Goal: Transaction & Acquisition: Purchase product/service

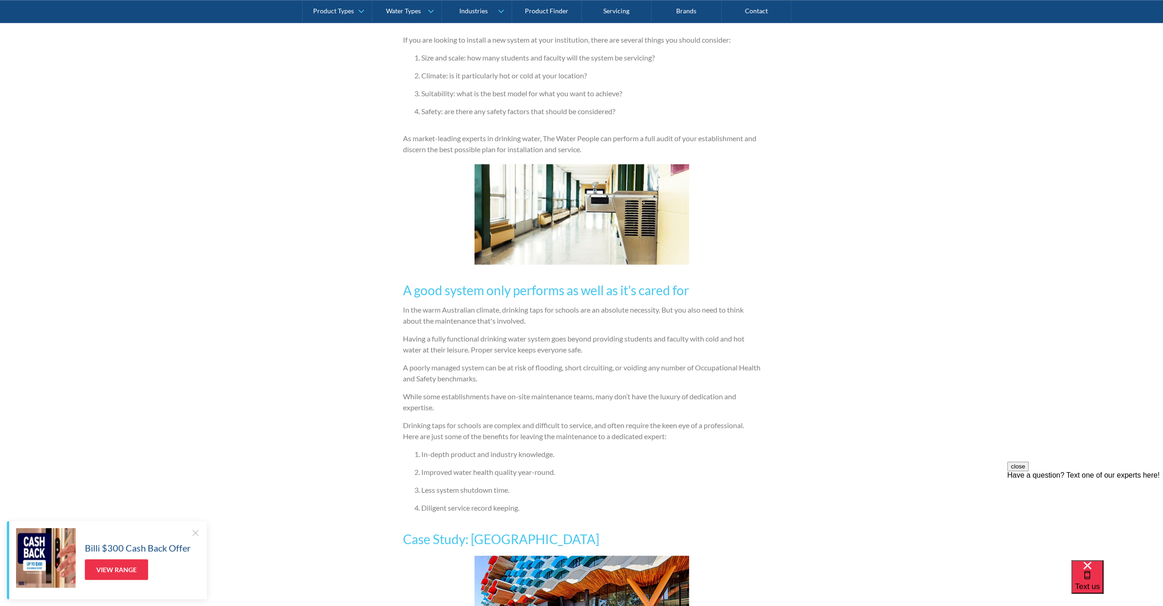
scroll to position [687, 0]
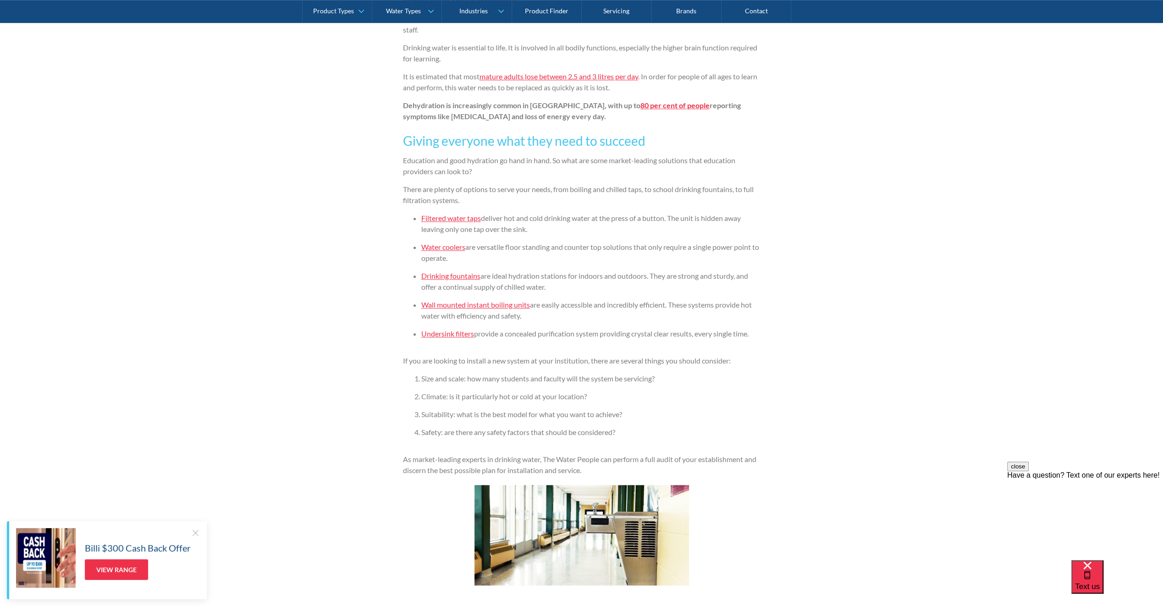
click at [487, 306] on link "Wall mounted instant boiling units" at bounding box center [475, 304] width 109 height 9
click at [445, 247] on link "Water coolers" at bounding box center [443, 246] width 44 height 9
click at [457, 218] on link "Filtered water taps" at bounding box center [451, 218] width 60 height 9
click at [449, 247] on link "Water coolers" at bounding box center [443, 246] width 44 height 9
click at [447, 276] on link "Drinking fountains" at bounding box center [450, 275] width 59 height 9
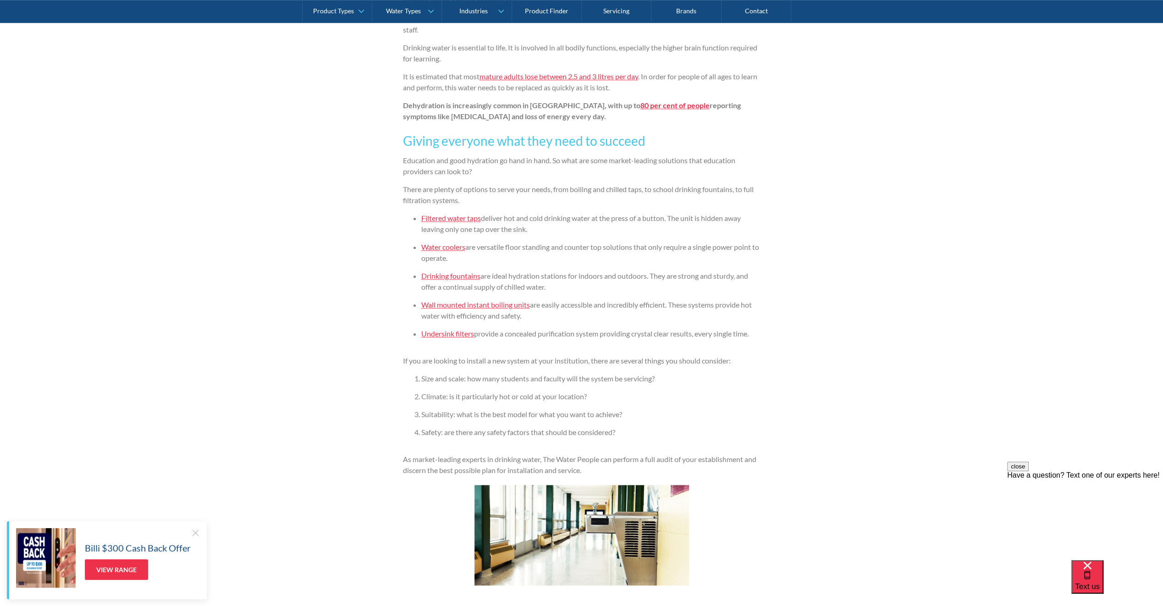
click at [456, 306] on link "Wall mounted instant boiling units" at bounding box center [475, 304] width 109 height 9
click at [451, 337] on link "Undersink filters" at bounding box center [447, 333] width 53 height 9
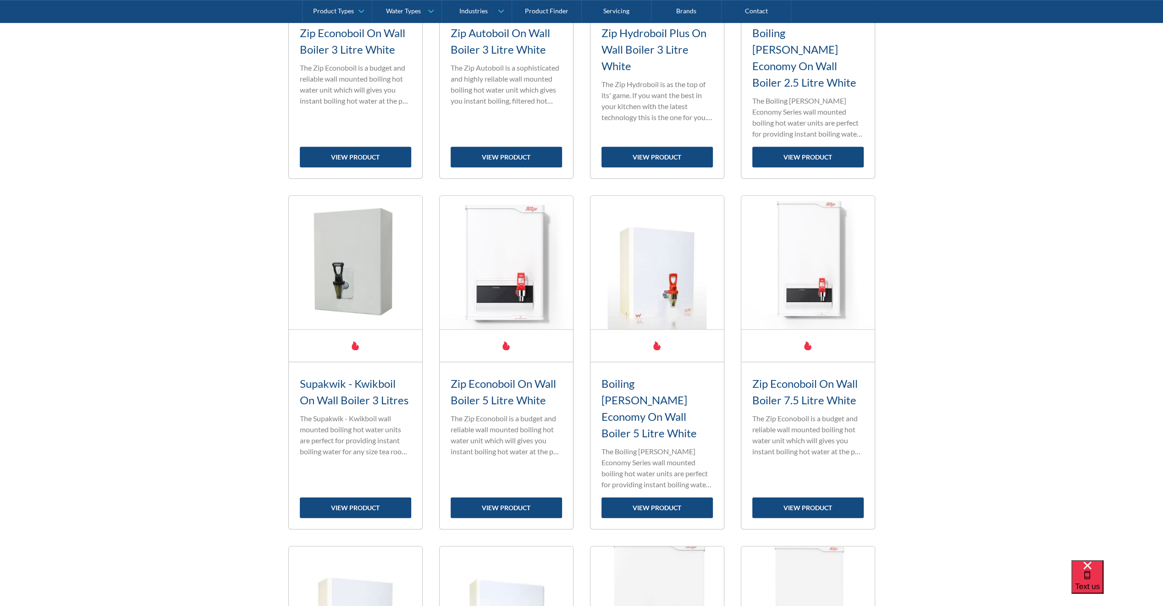
scroll to position [733, 0]
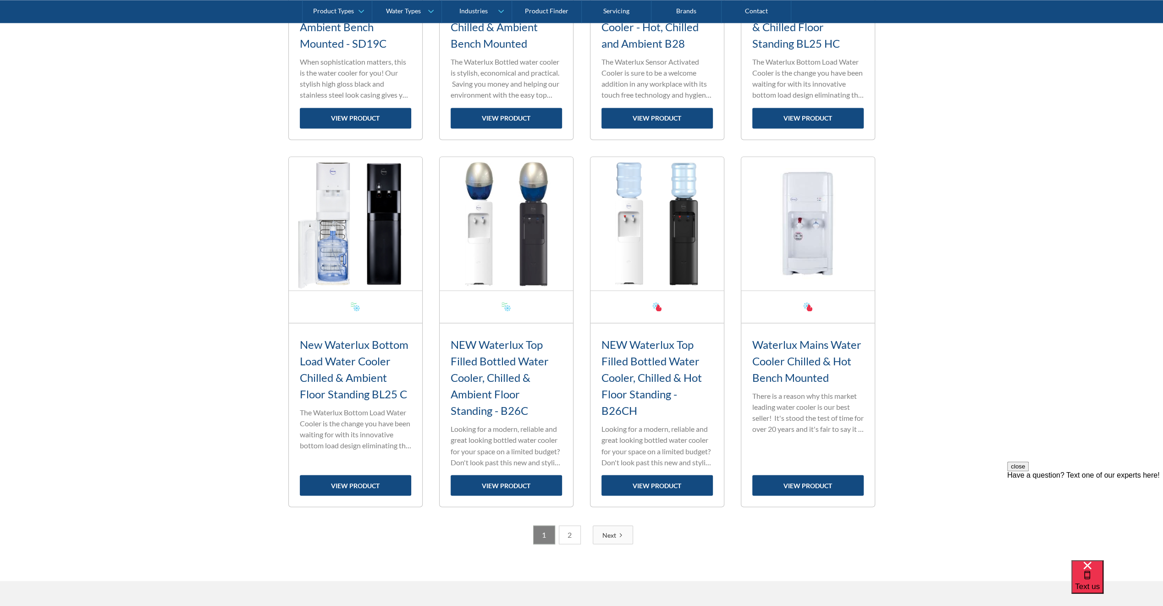
scroll to position [1467, 0]
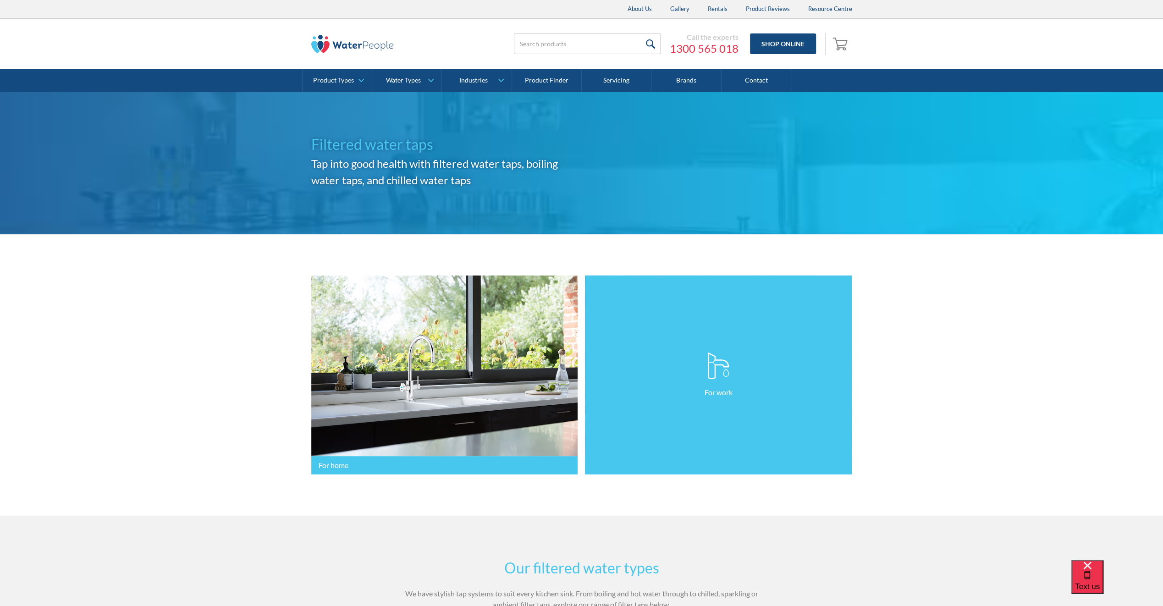
click at [735, 404] on link "For work" at bounding box center [718, 374] width 267 height 199
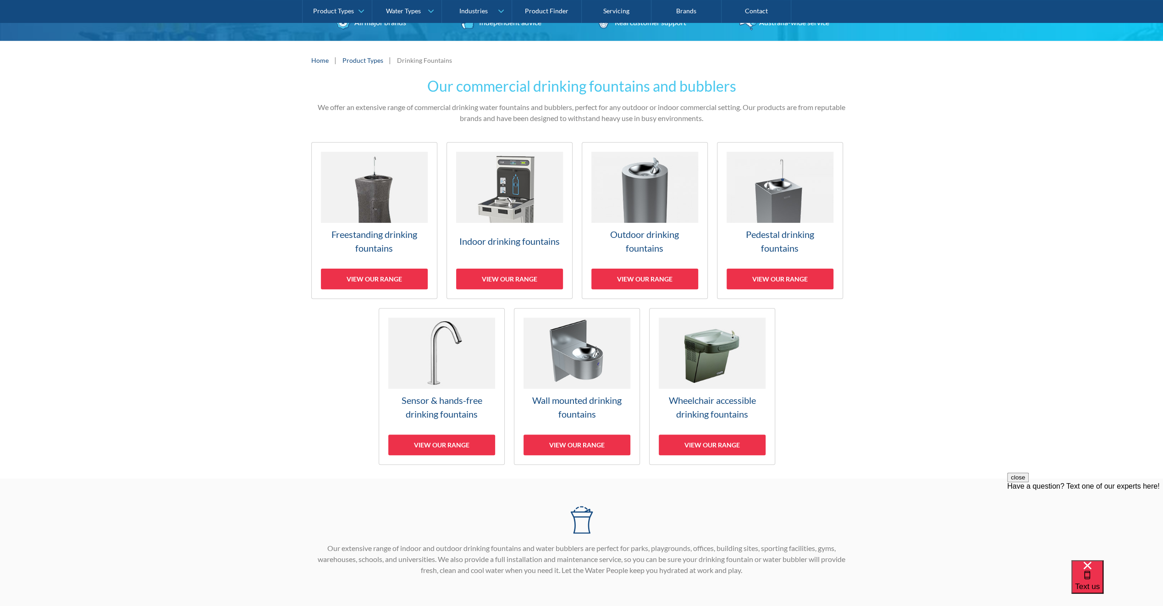
scroll to position [275, 0]
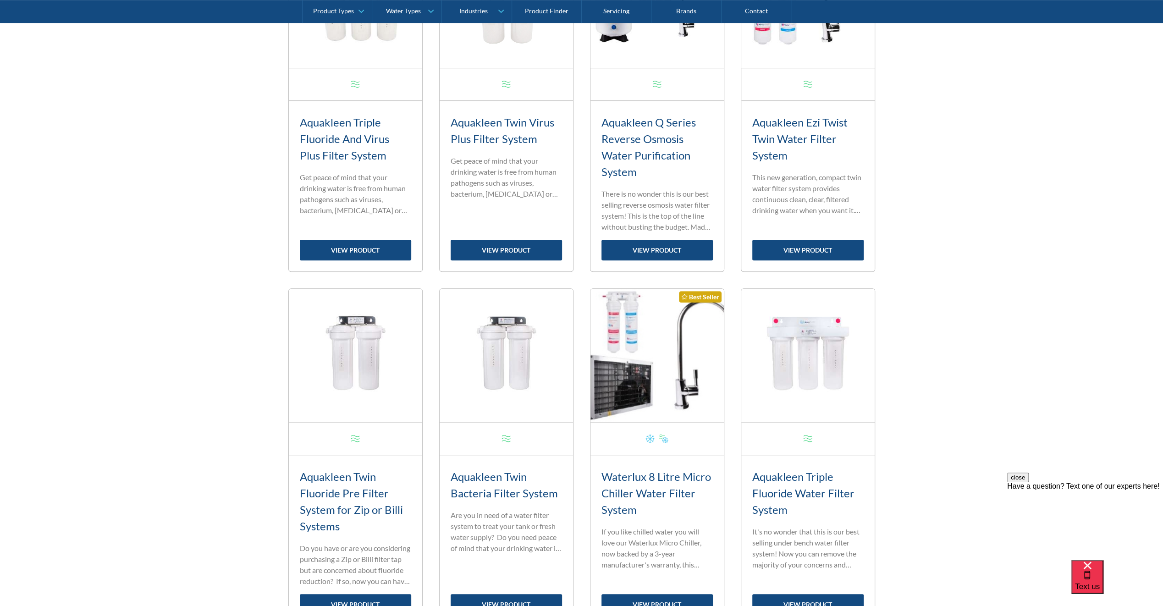
scroll to position [550, 0]
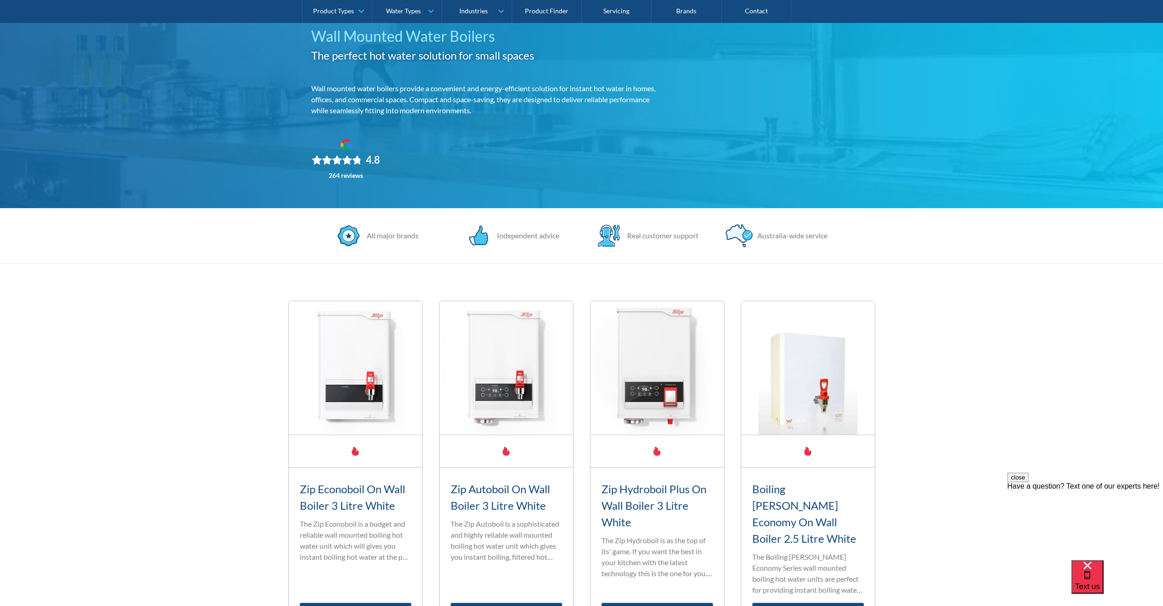
scroll to position [412, 0]
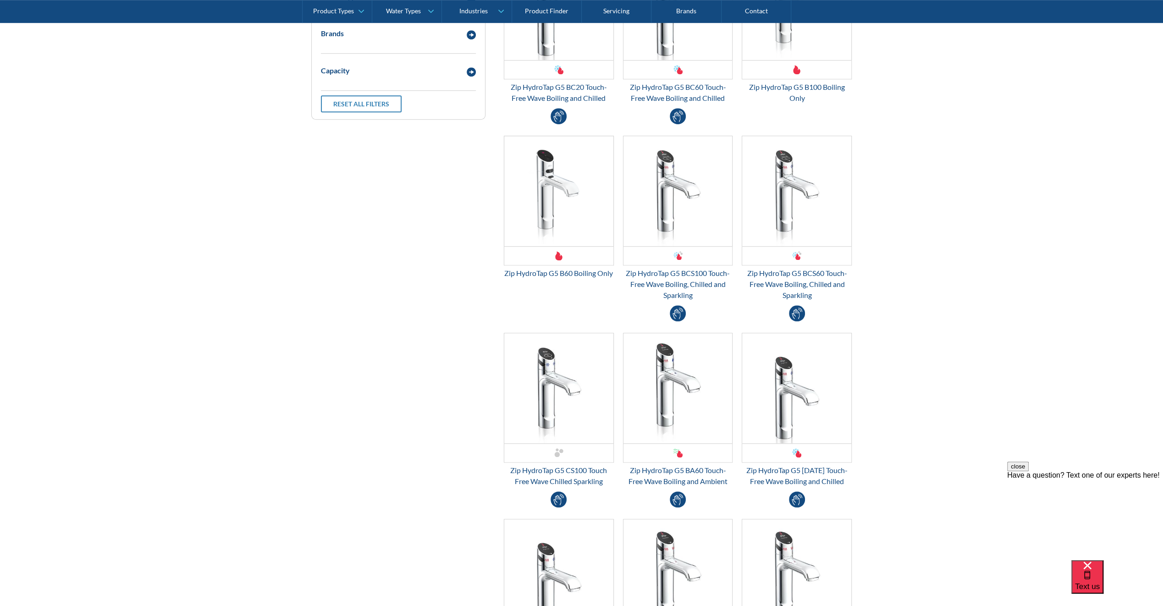
scroll to position [321, 0]
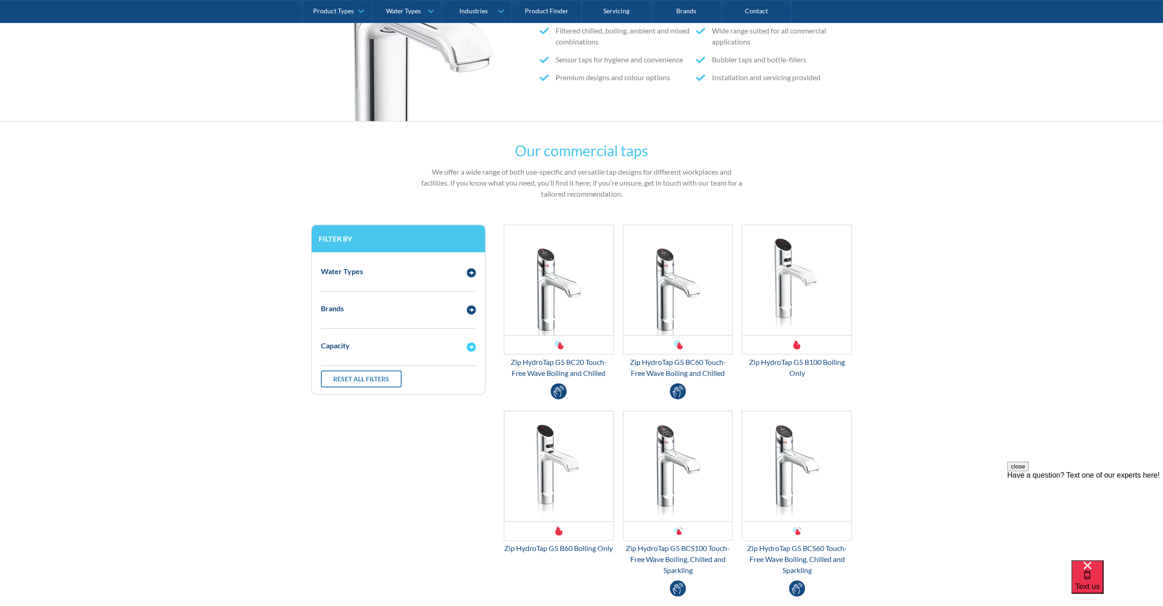
click at [472, 346] on img "Email Form 3" at bounding box center [471, 346] width 9 height 9
click at [466, 269] on div "Email Form 3" at bounding box center [471, 271] width 18 height 11
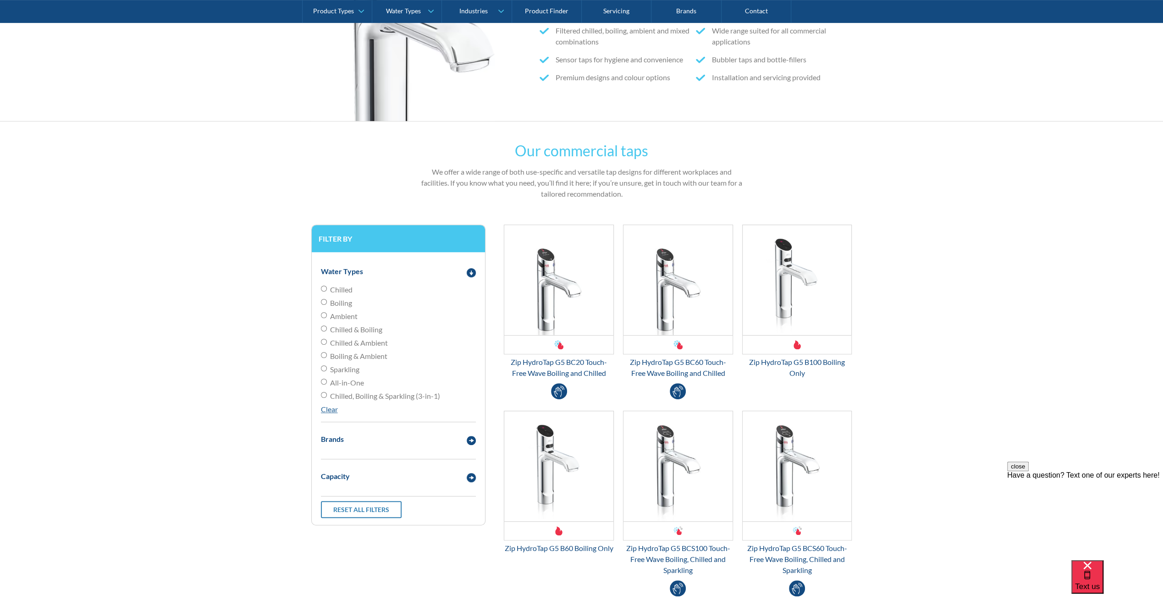
click at [354, 329] on span "Chilled & Boiling" at bounding box center [356, 329] width 52 height 11
click at [327, 329] on input "Chilled & Boiling" at bounding box center [324, 328] width 6 height 6
radio input "true"
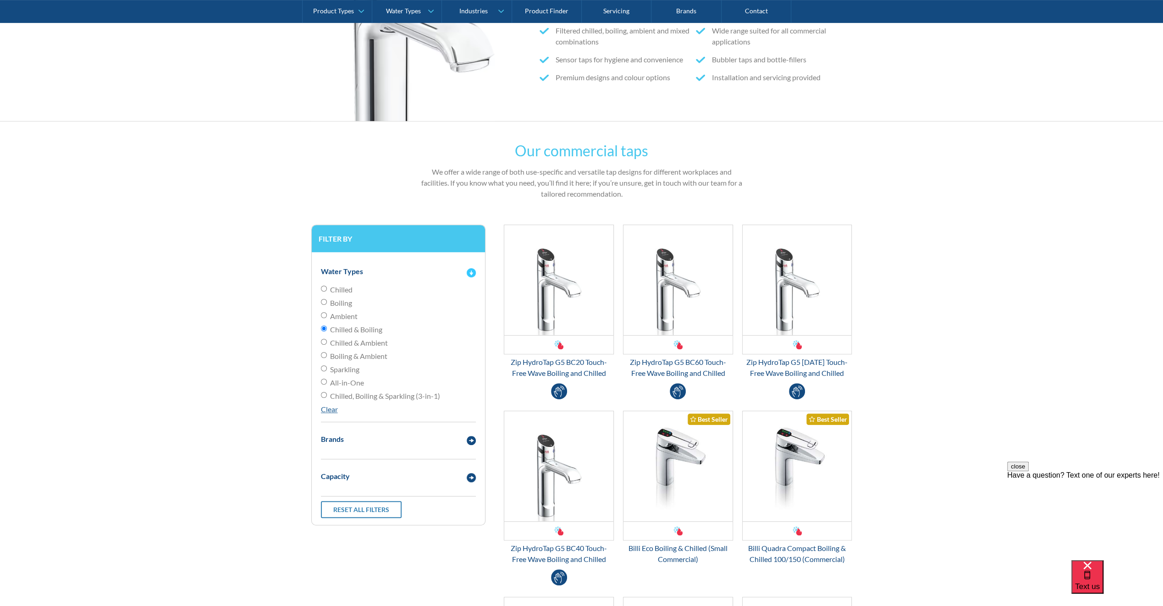
click at [471, 274] on img "Email Form 3" at bounding box center [471, 272] width 9 height 9
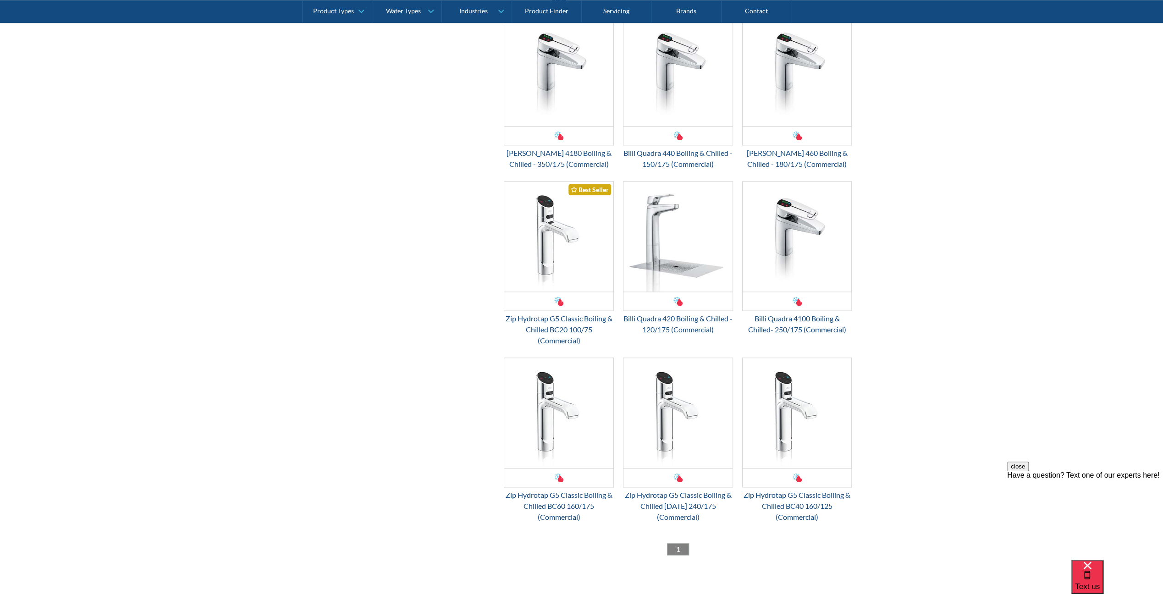
scroll to position [917, 0]
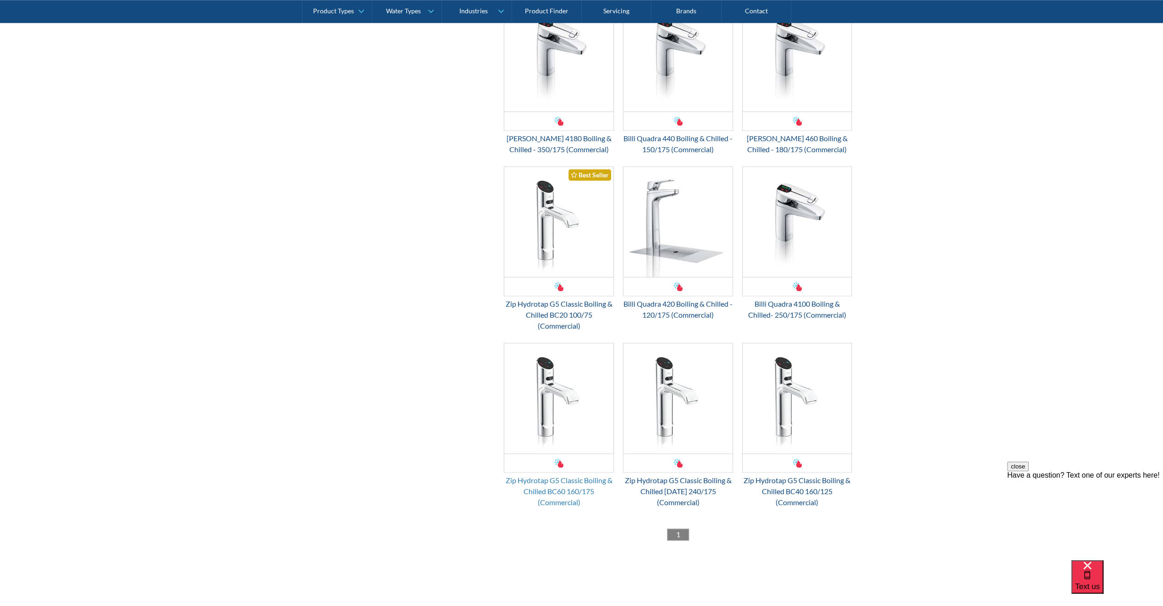
click at [562, 498] on div "Zip Hydrotap G5 Classic Boiling & Chilled BC60 160/175 (Commercial)" at bounding box center [559, 491] width 110 height 33
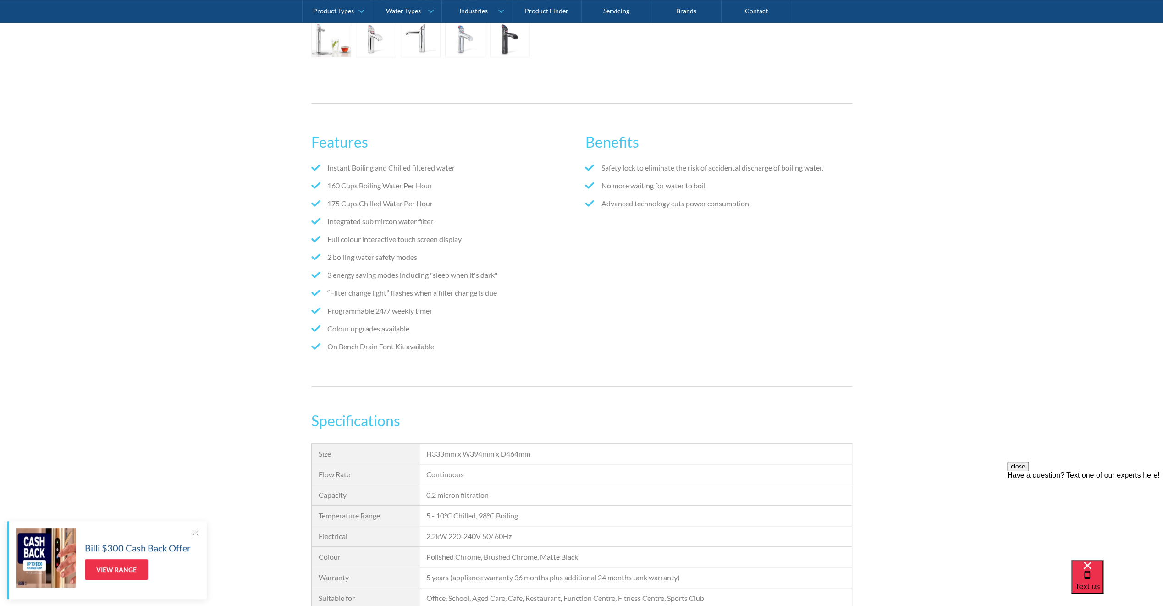
scroll to position [458, 0]
click at [759, 263] on div "Benefits Safety lock to eliminate the risk of accidental discharge of boiling w…" at bounding box center [718, 243] width 267 height 246
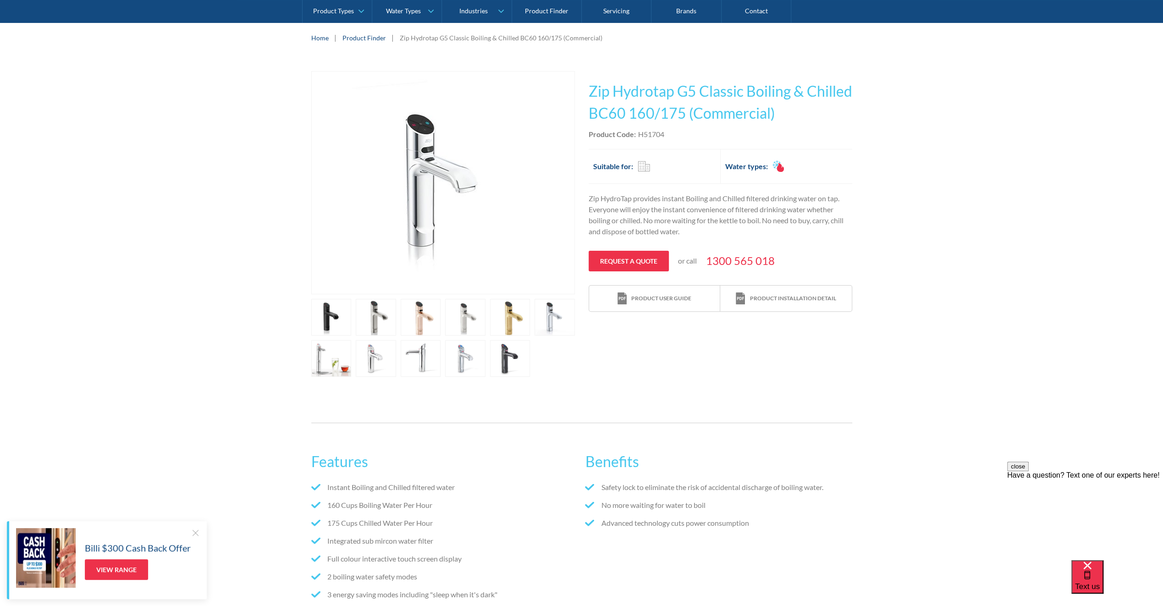
scroll to position [137, 0]
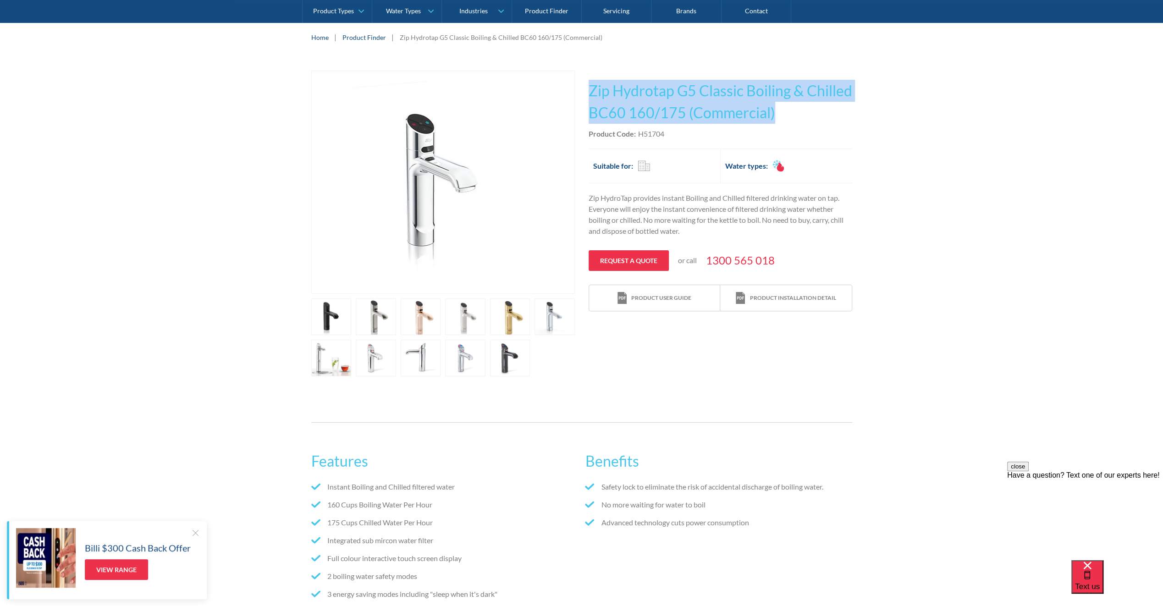
drag, startPoint x: 834, startPoint y: 114, endPoint x: 587, endPoint y: 87, distance: 248.5
click at [587, 87] on div "Play video Fits Most Brands Best Seller No items found. This tap design is incl…" at bounding box center [581, 224] width 541 height 306
copy h1 "Zip Hydrotap G5 Classic Boiling & Chilled BC60 160/175 (Commercial)"
click at [941, 92] on div "Play video Fits Most Brands Best Seller No items found. This tap design is incl…" at bounding box center [581, 223] width 1163 height 333
click at [878, 86] on div "Play video Fits Most Brands Best Seller No items found. This tap design is incl…" at bounding box center [581, 223] width 1163 height 333
